Goal: Transaction & Acquisition: Purchase product/service

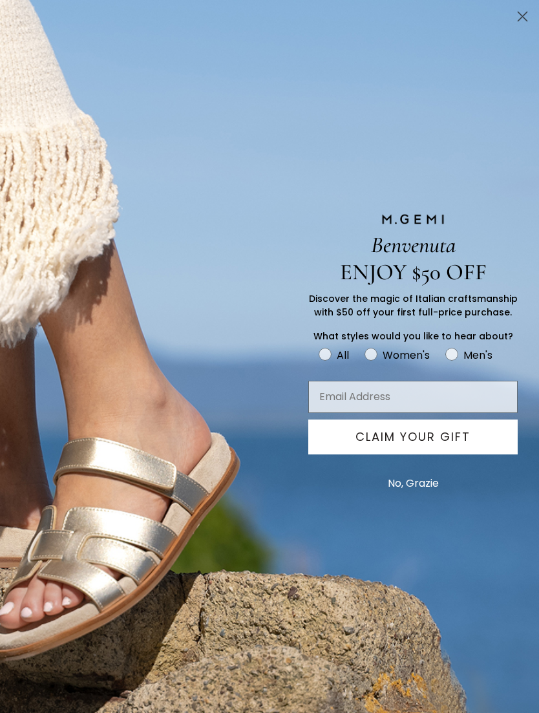
click at [370, 361] on circle "FULLSCREEN Form" at bounding box center [371, 355] width 12 height 12
click at [319, 347] on input "Women's" at bounding box center [318, 346] width 1 height 1
radio input "true"
click at [519, 16] on circle "Close dialog" at bounding box center [522, 16] width 21 height 21
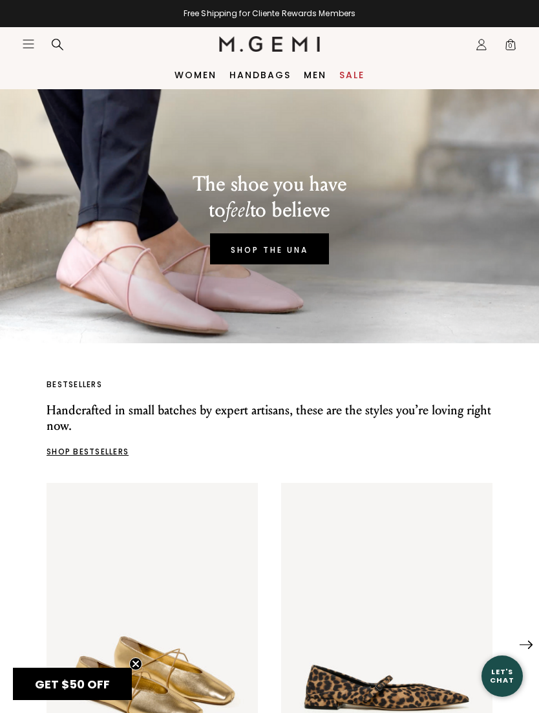
click at [194, 74] on link "Women" at bounding box center [196, 75] width 42 height 10
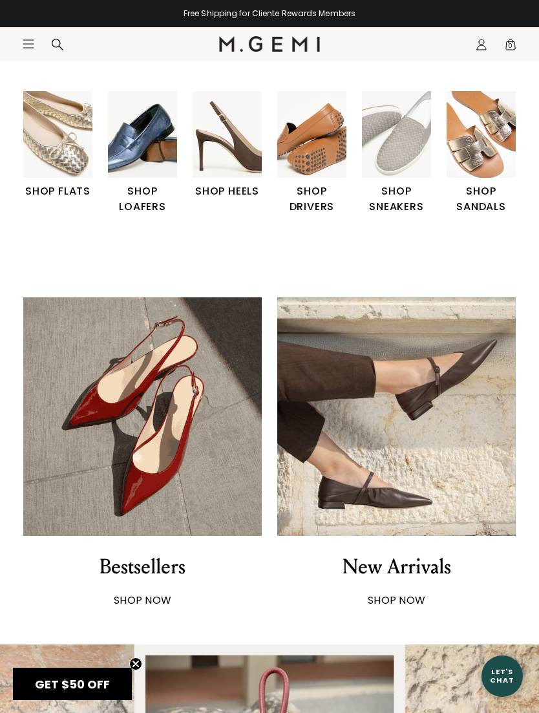
scroll to position [347, 0]
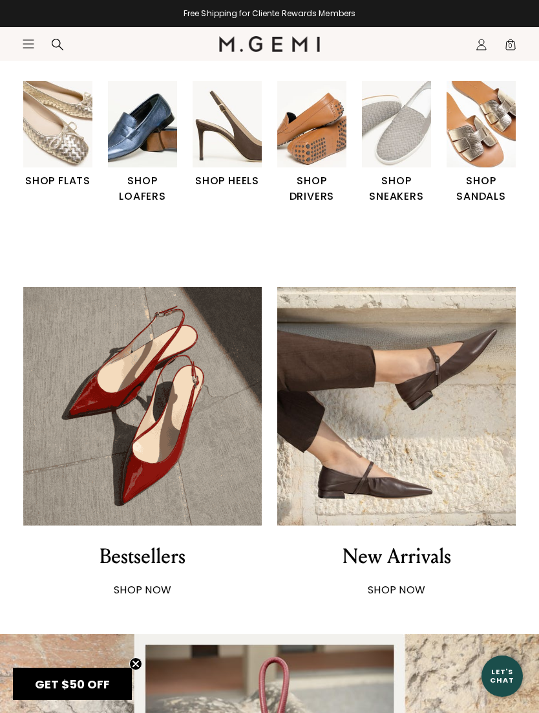
click at [469, 134] on img "6 / 6" at bounding box center [481, 124] width 69 height 87
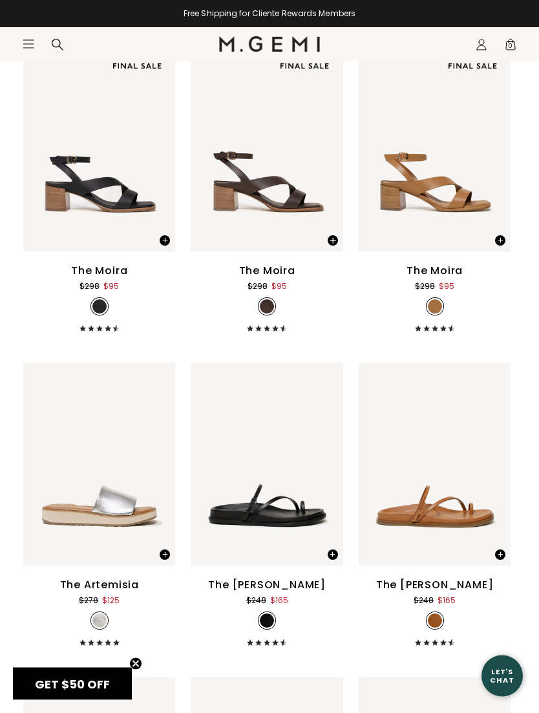
scroll to position [3049, 0]
